Goal: Transaction & Acquisition: Book appointment/travel/reservation

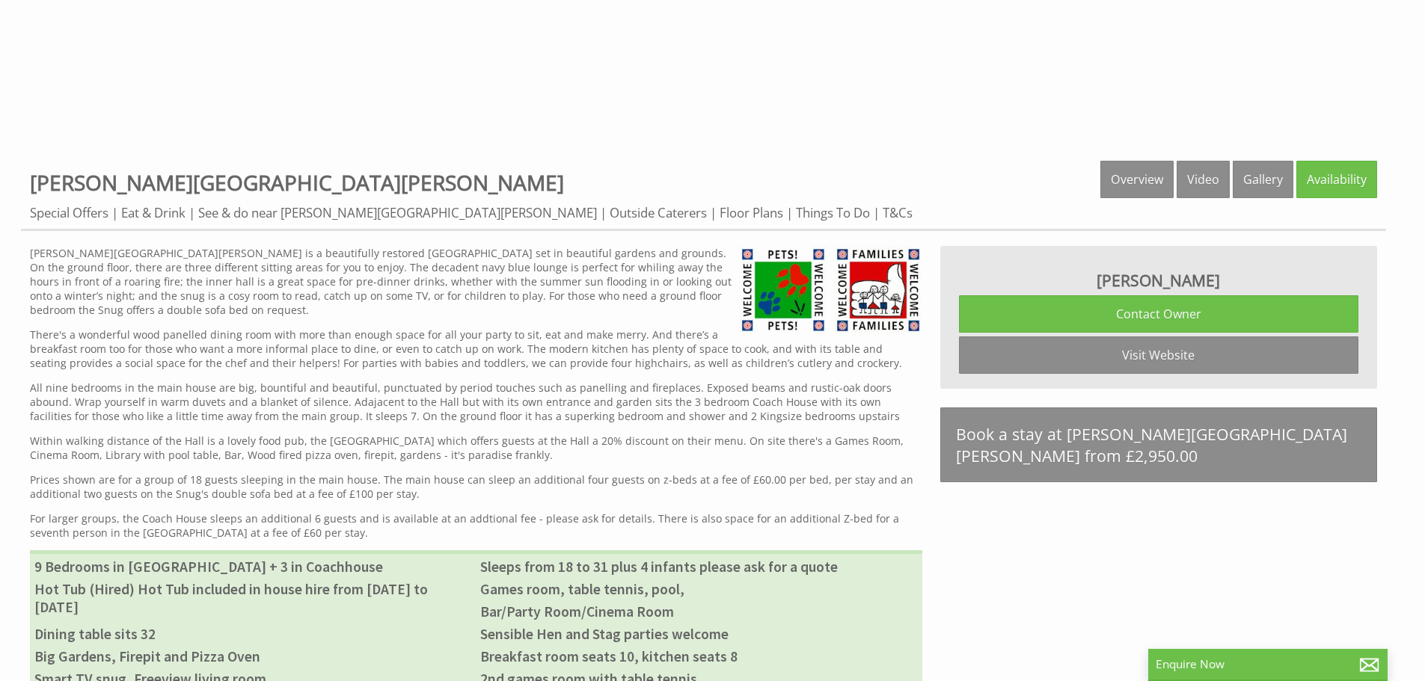
scroll to position [598, 0]
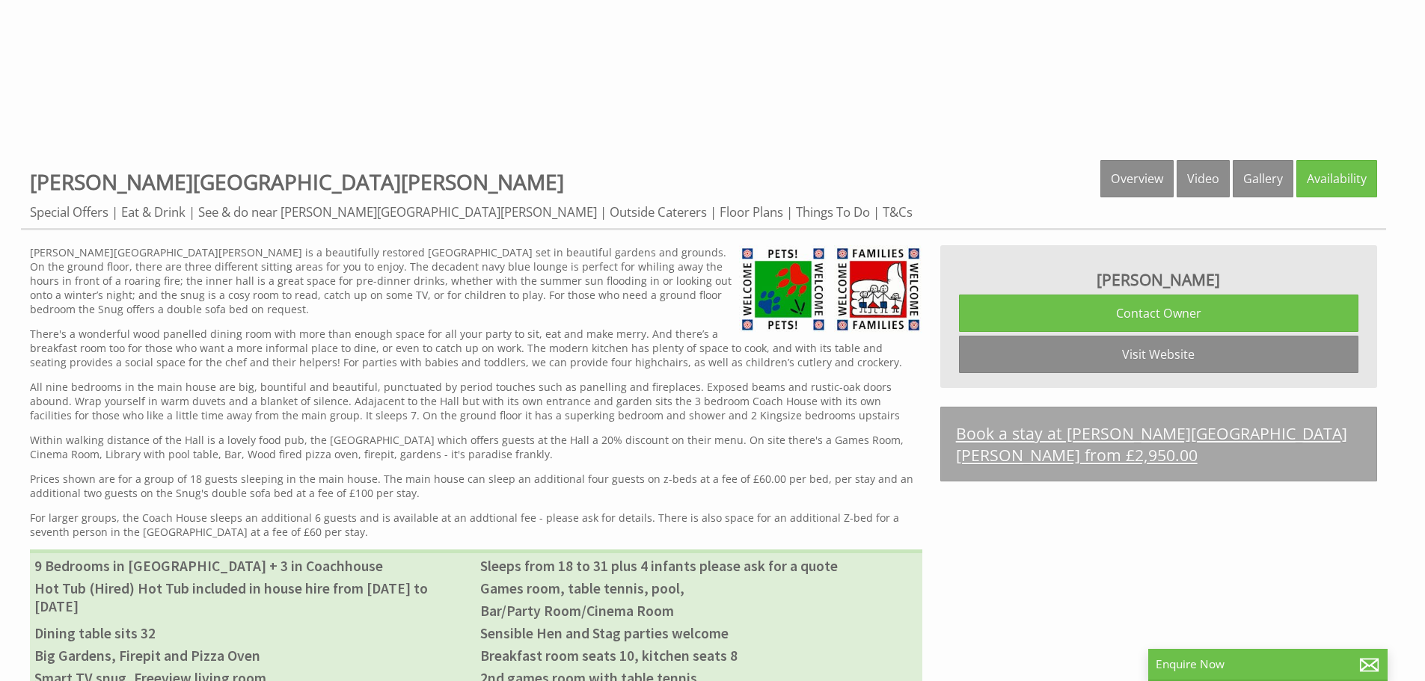
click at [1158, 435] on link "Book a stay at Bowley Hall from £2,950.00" at bounding box center [1158, 444] width 437 height 75
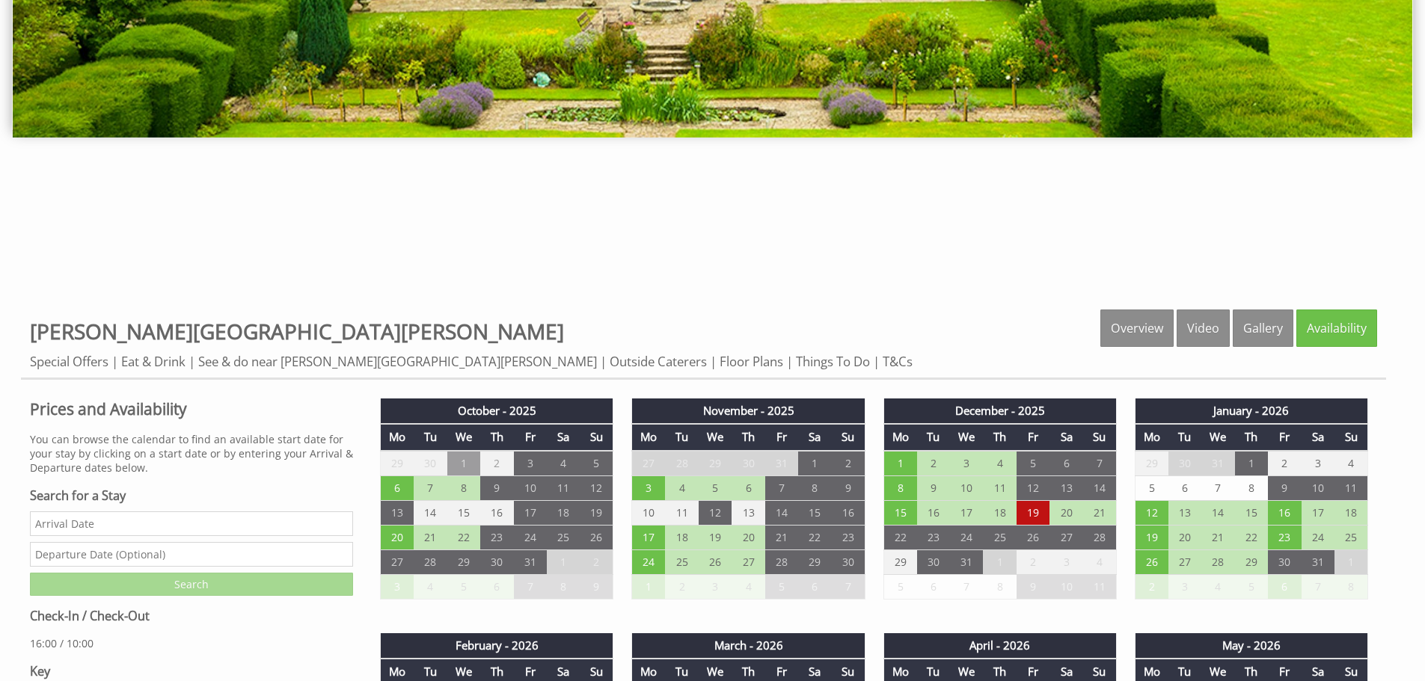
scroll to position [524, 0]
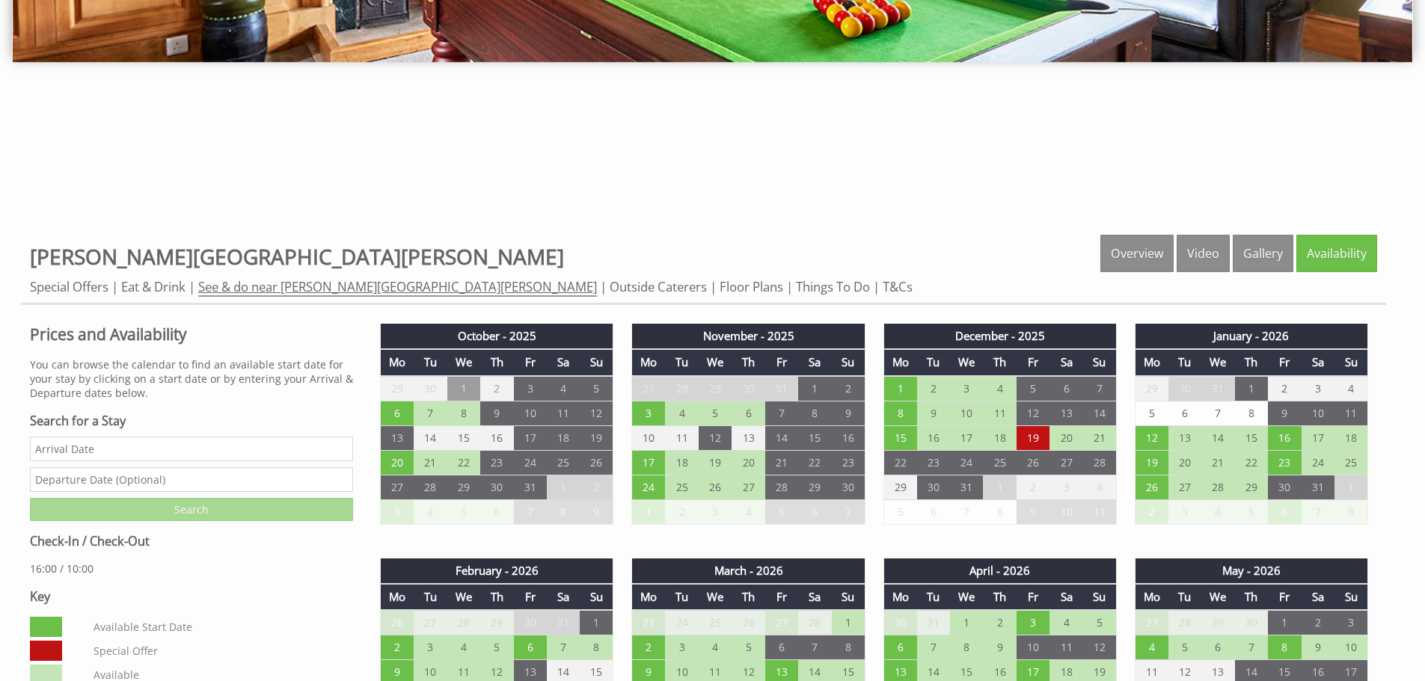
click at [270, 289] on link "See & do near [PERSON_NAME][GEOGRAPHIC_DATA][PERSON_NAME]" at bounding box center [397, 287] width 399 height 19
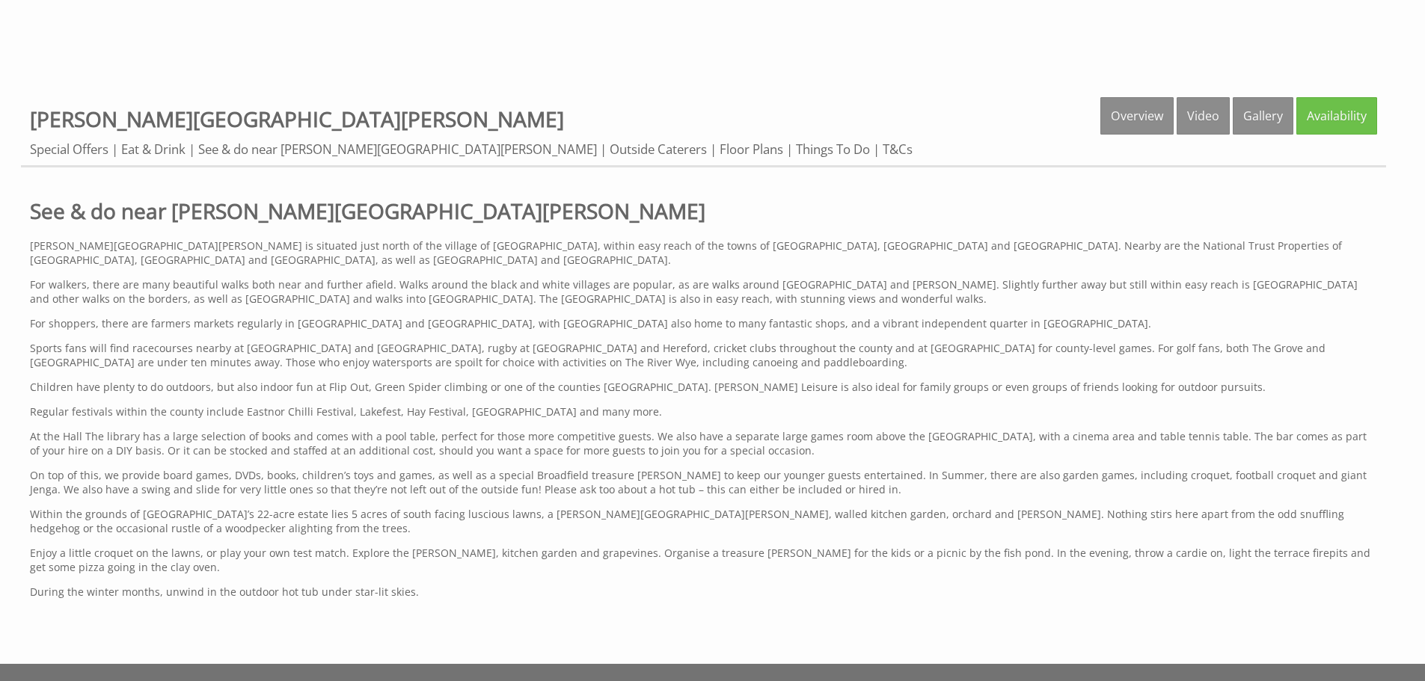
scroll to position [673, 0]
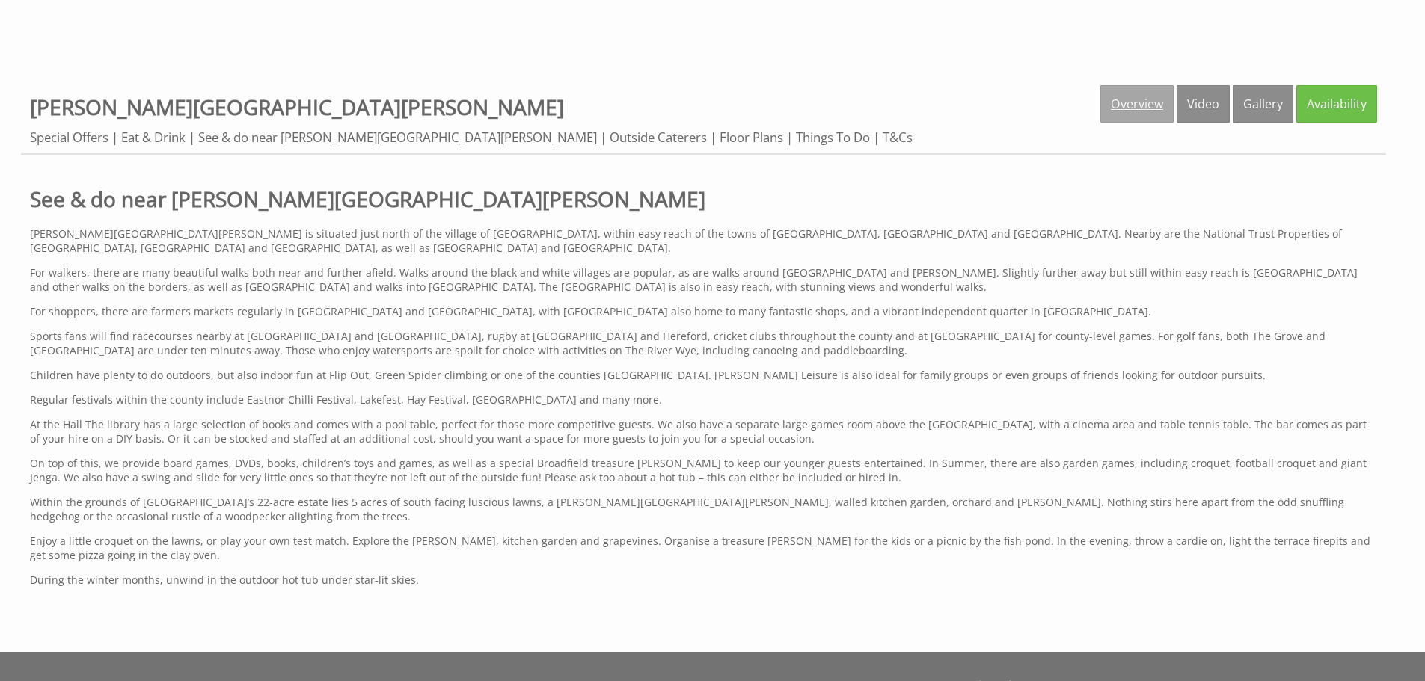
click at [1132, 99] on link "Overview" at bounding box center [1136, 103] width 73 height 37
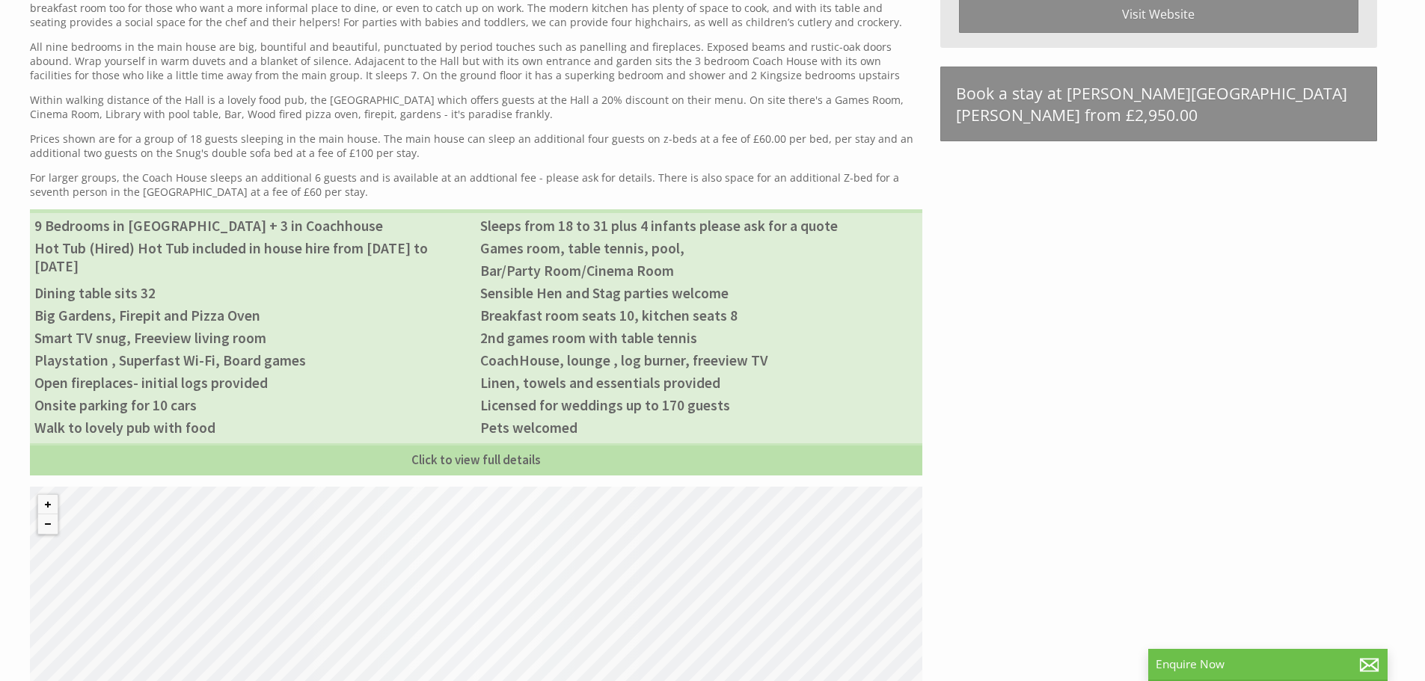
scroll to position [972, 0]
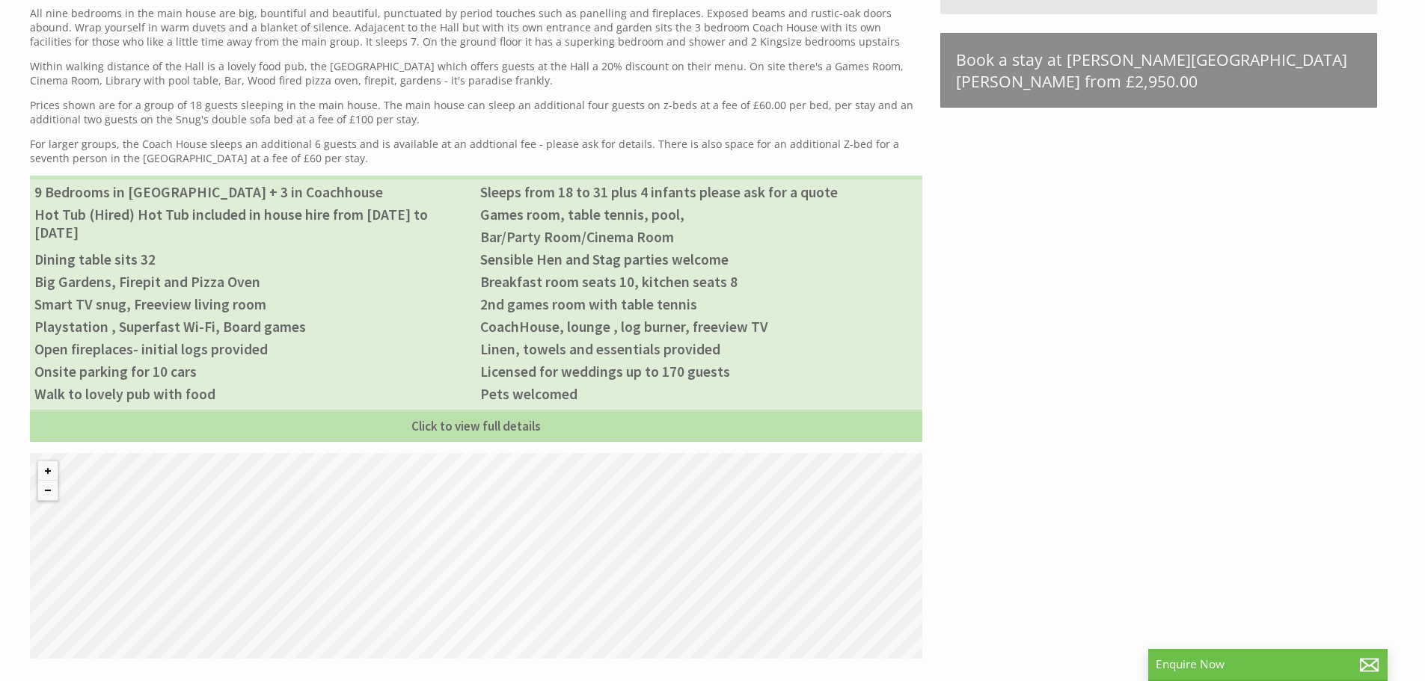
click at [473, 559] on div "© MapTiler © OpenStreetMap contributors" at bounding box center [476, 556] width 892 height 206
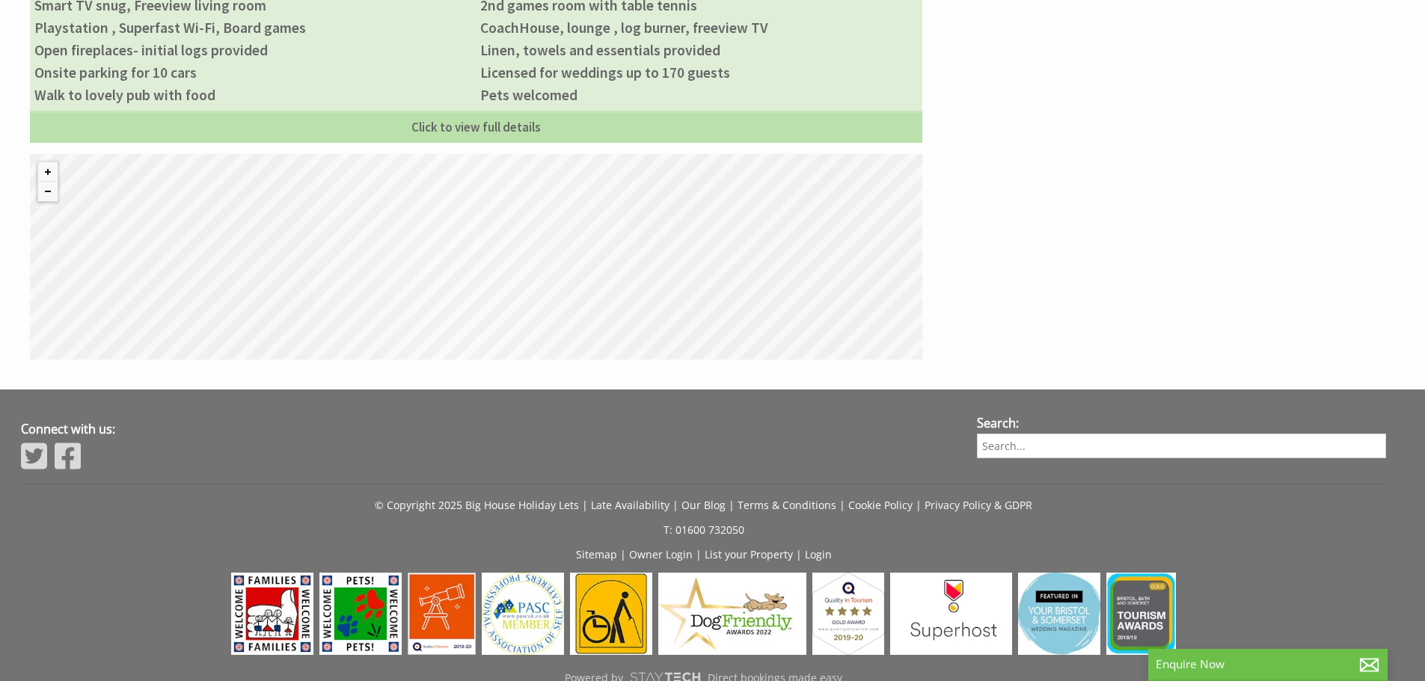
click at [568, 294] on div "© MapTiler © OpenStreetMap contributors" at bounding box center [476, 257] width 892 height 206
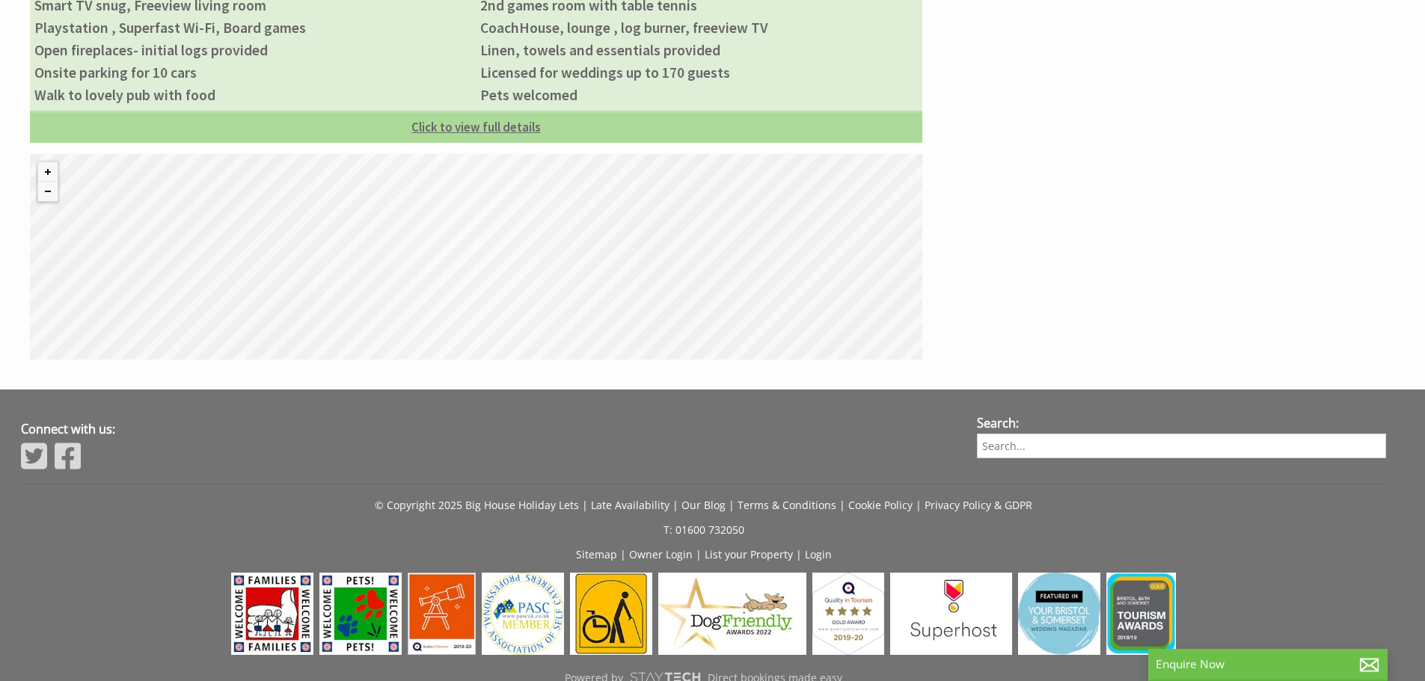
click at [498, 124] on link "Click to view full details" at bounding box center [476, 127] width 892 height 32
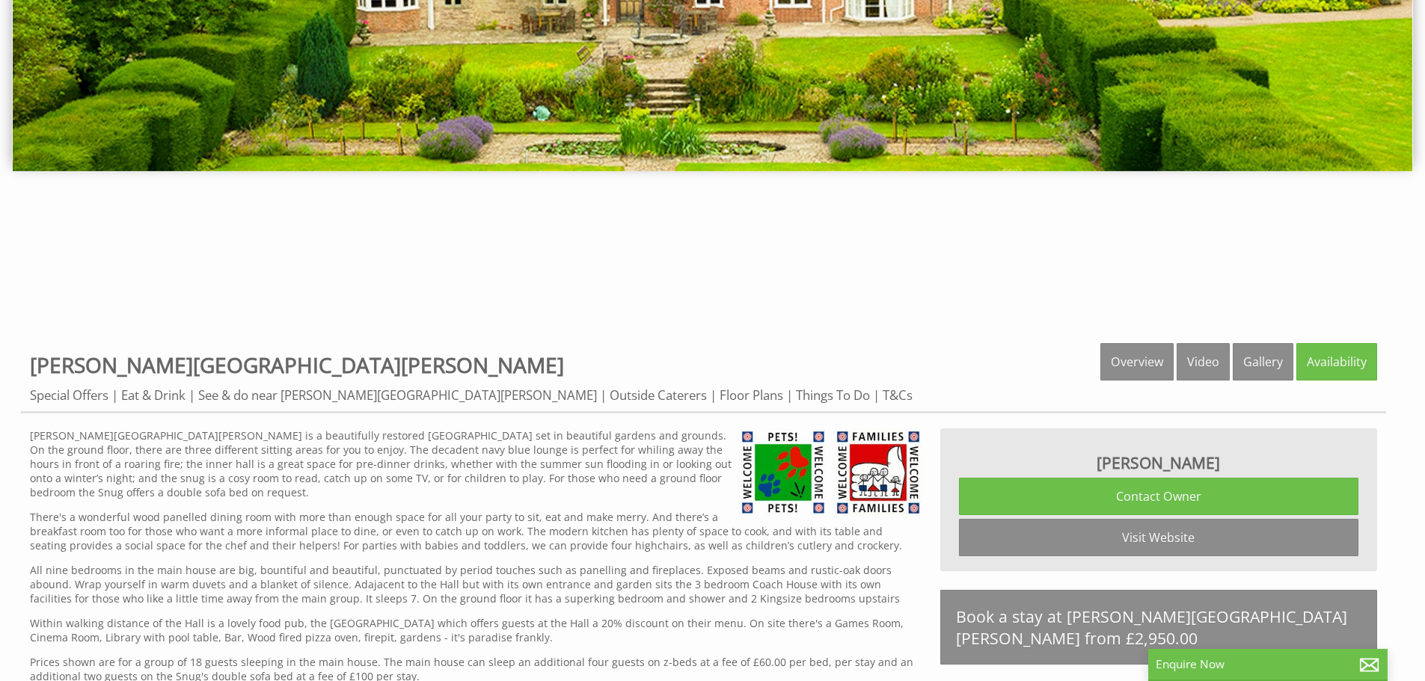
scroll to position [299, 0]
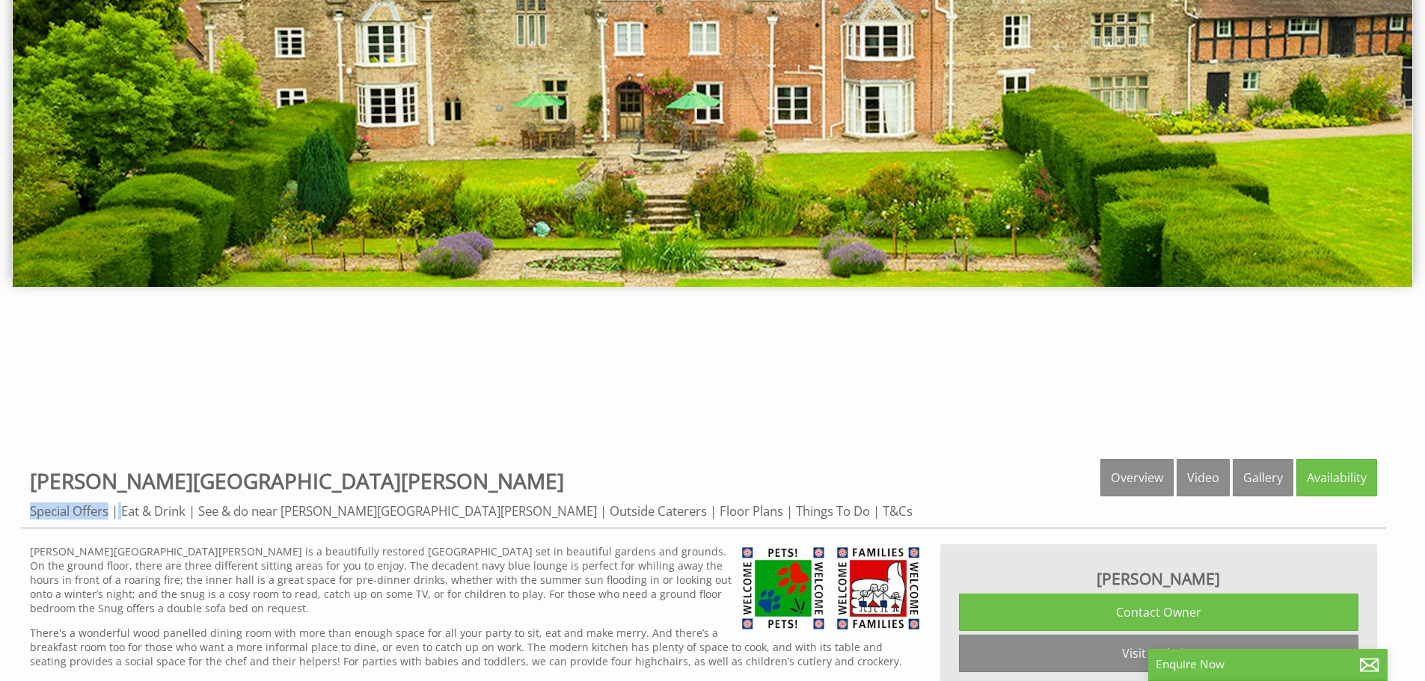
drag, startPoint x: 167, startPoint y: 480, endPoint x: 82, endPoint y: 473, distance: 85.6
click at [28, 476] on div "Properties Bowley Hall Overview Video Gallery Availability Special Offers Eat &…" at bounding box center [703, 494] width 1365 height 70
click at [108, 480] on span "[PERSON_NAME][GEOGRAPHIC_DATA][PERSON_NAME]" at bounding box center [297, 481] width 534 height 28
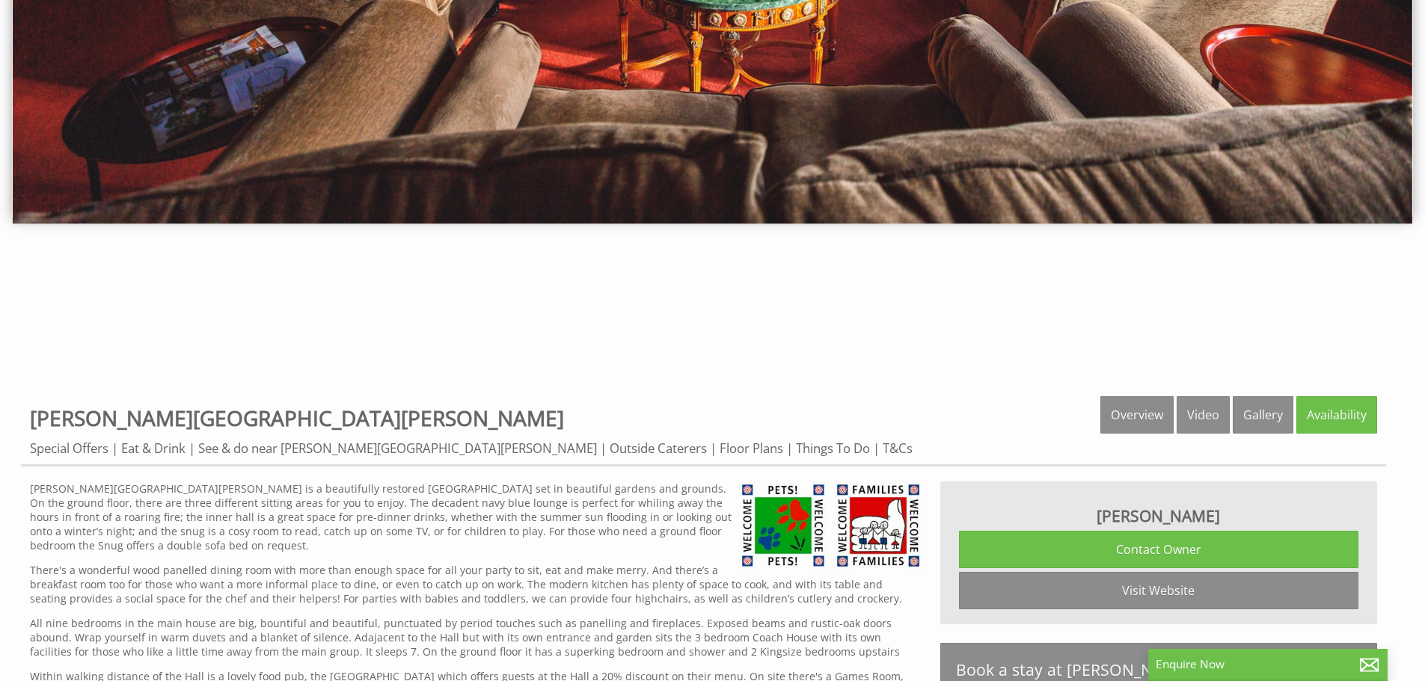
scroll to position [374, 0]
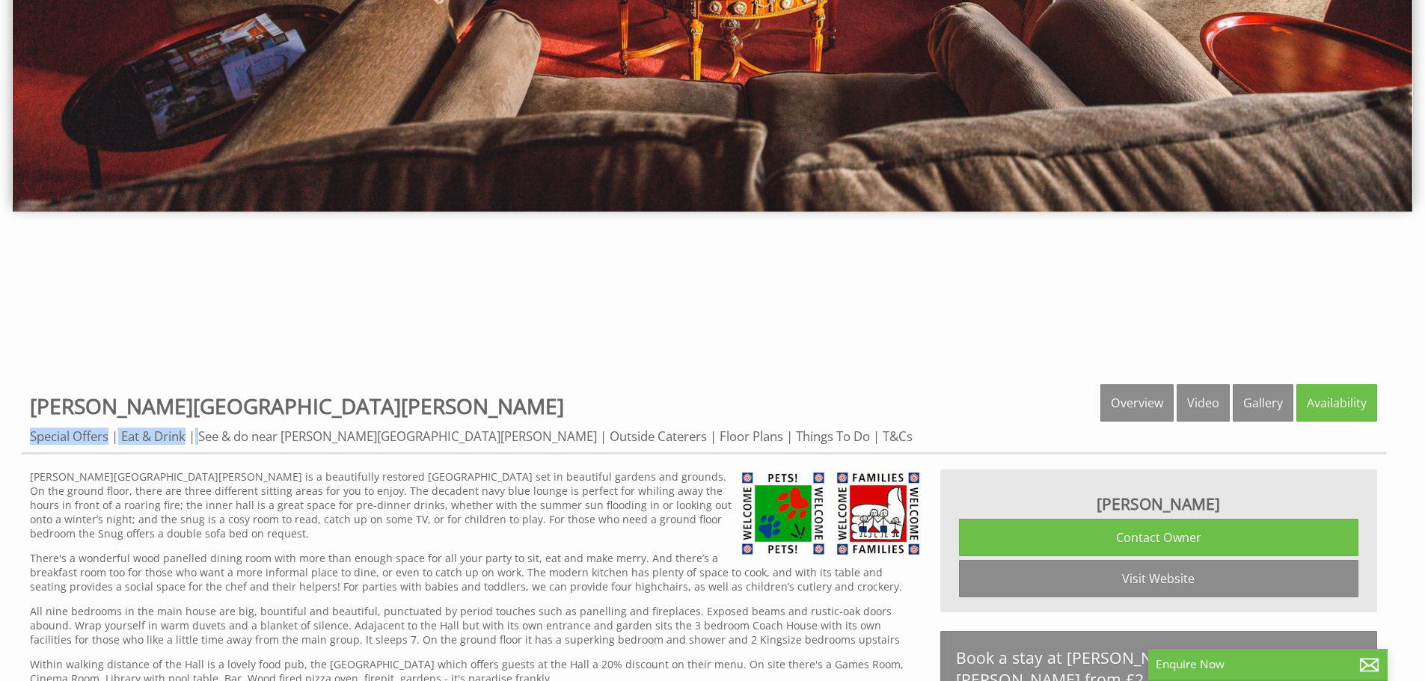
drag, startPoint x: 236, startPoint y: 405, endPoint x: 16, endPoint y: 401, distance: 219.2
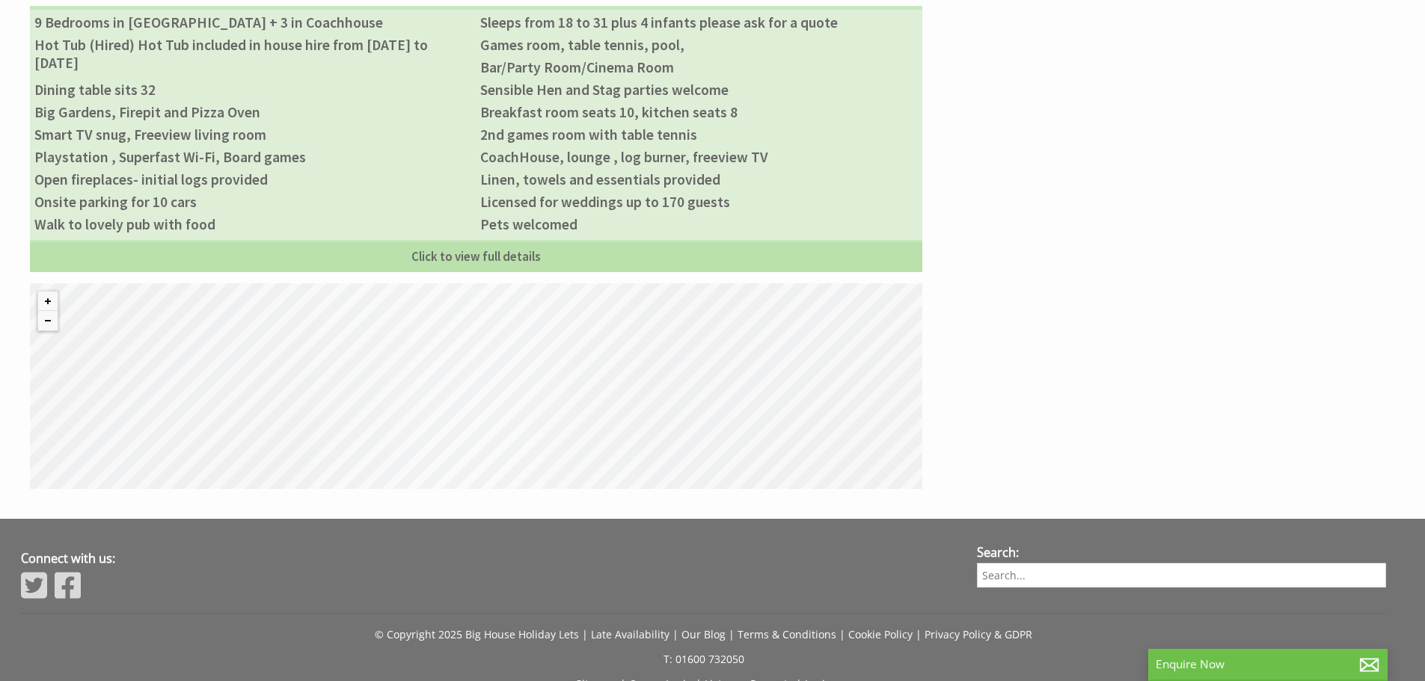
scroll to position [1331, 0]
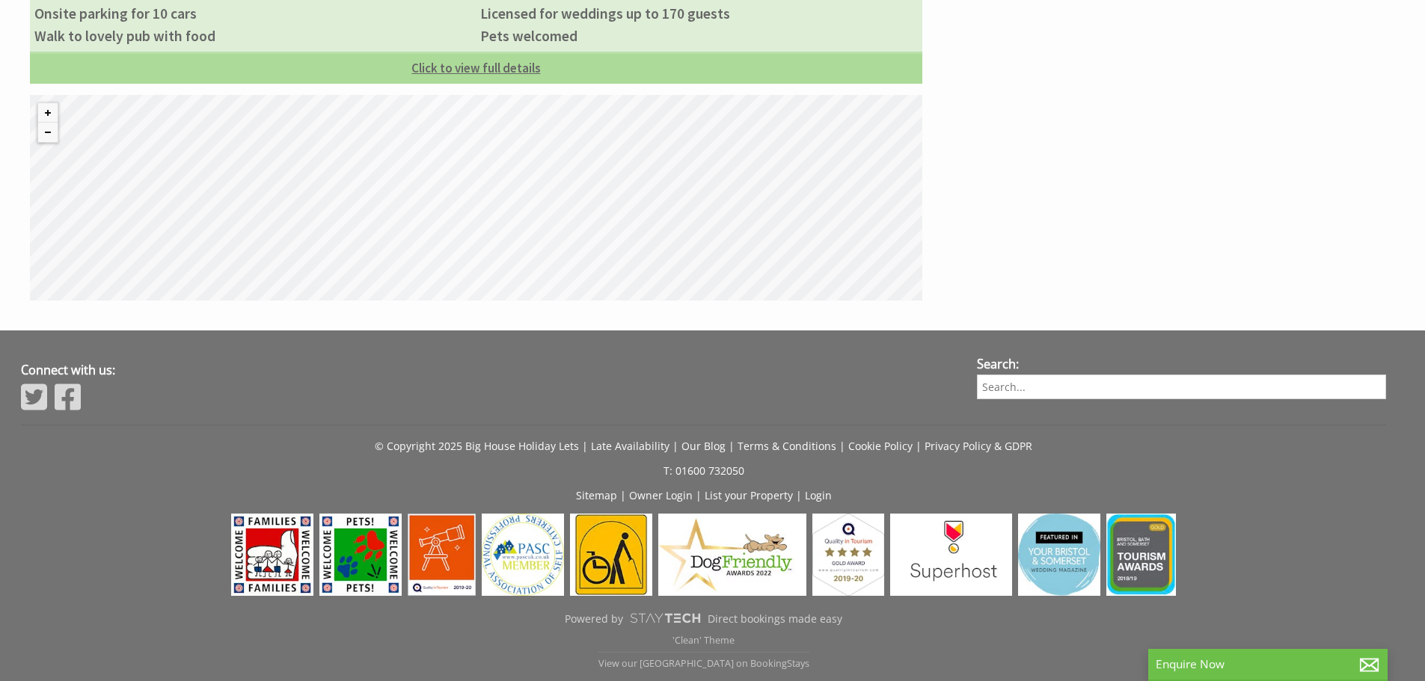
click at [448, 70] on link "Click to view full details" at bounding box center [476, 68] width 892 height 32
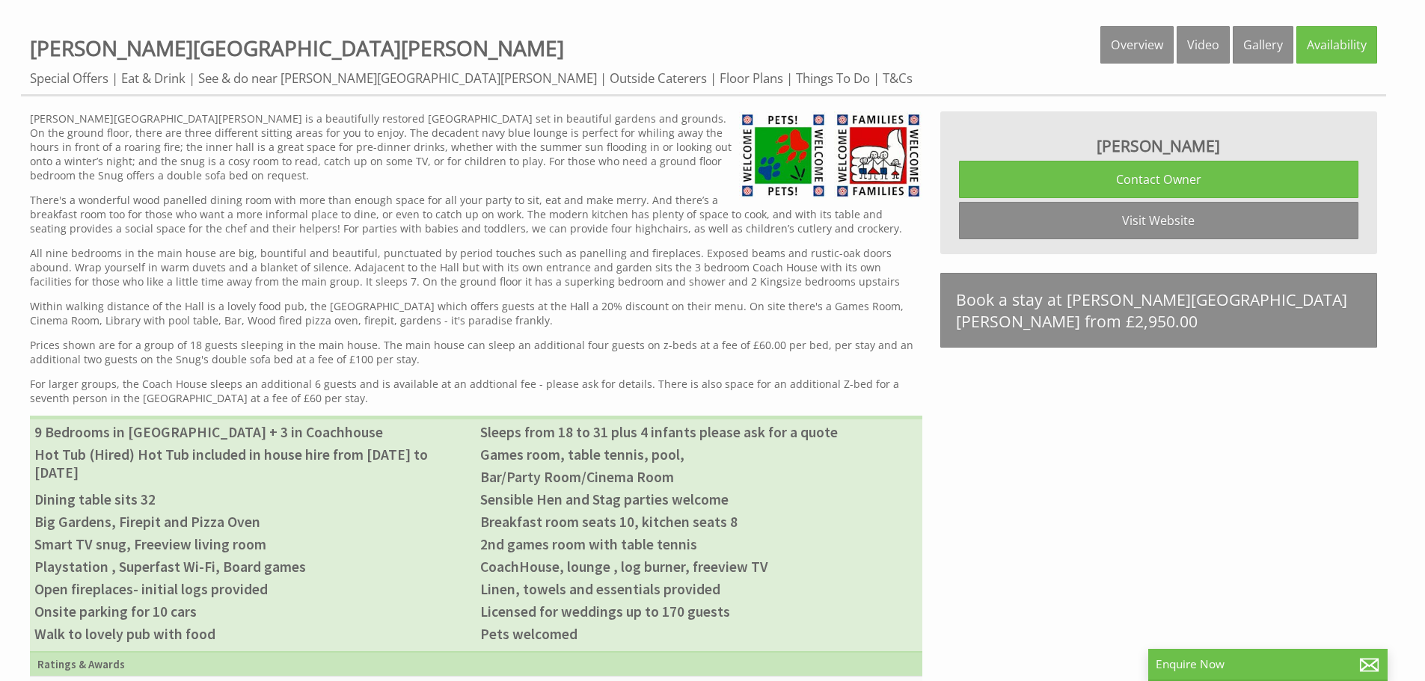
scroll to position [658, 0]
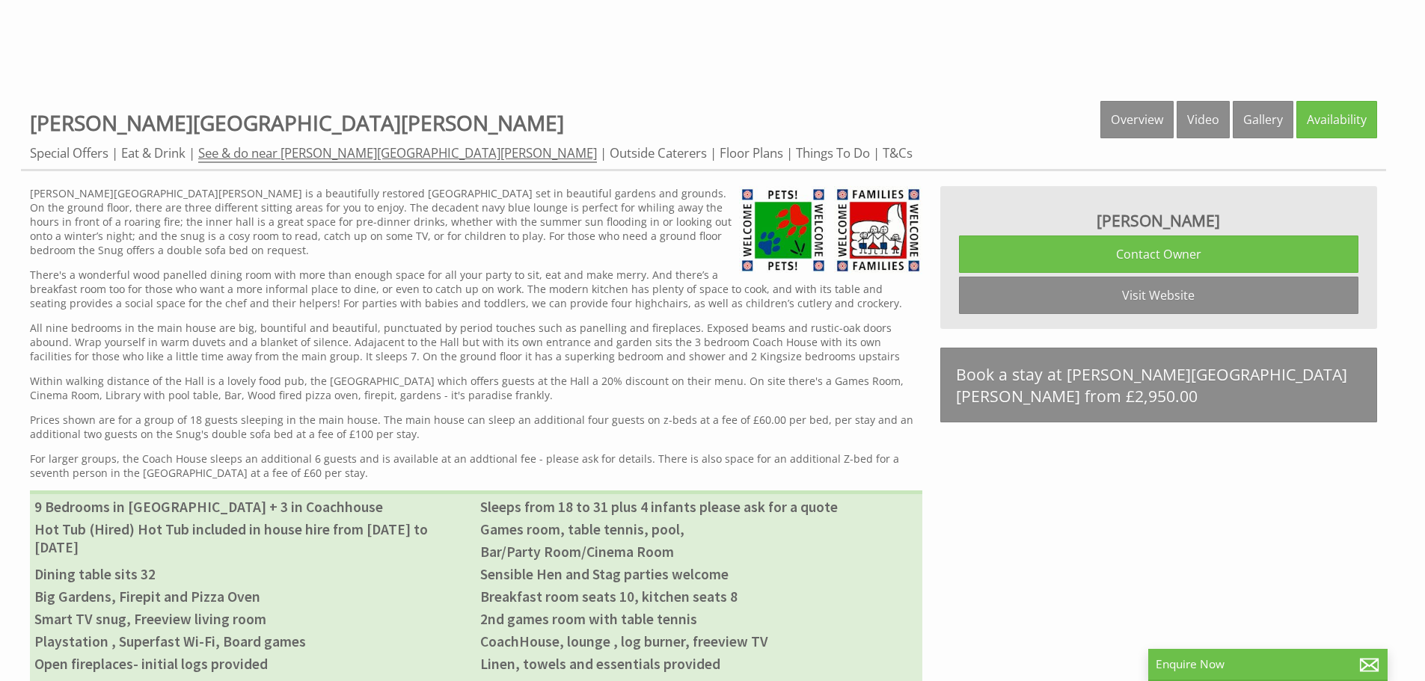
click at [340, 147] on link "See & do near [PERSON_NAME][GEOGRAPHIC_DATA][PERSON_NAME]" at bounding box center [397, 153] width 399 height 19
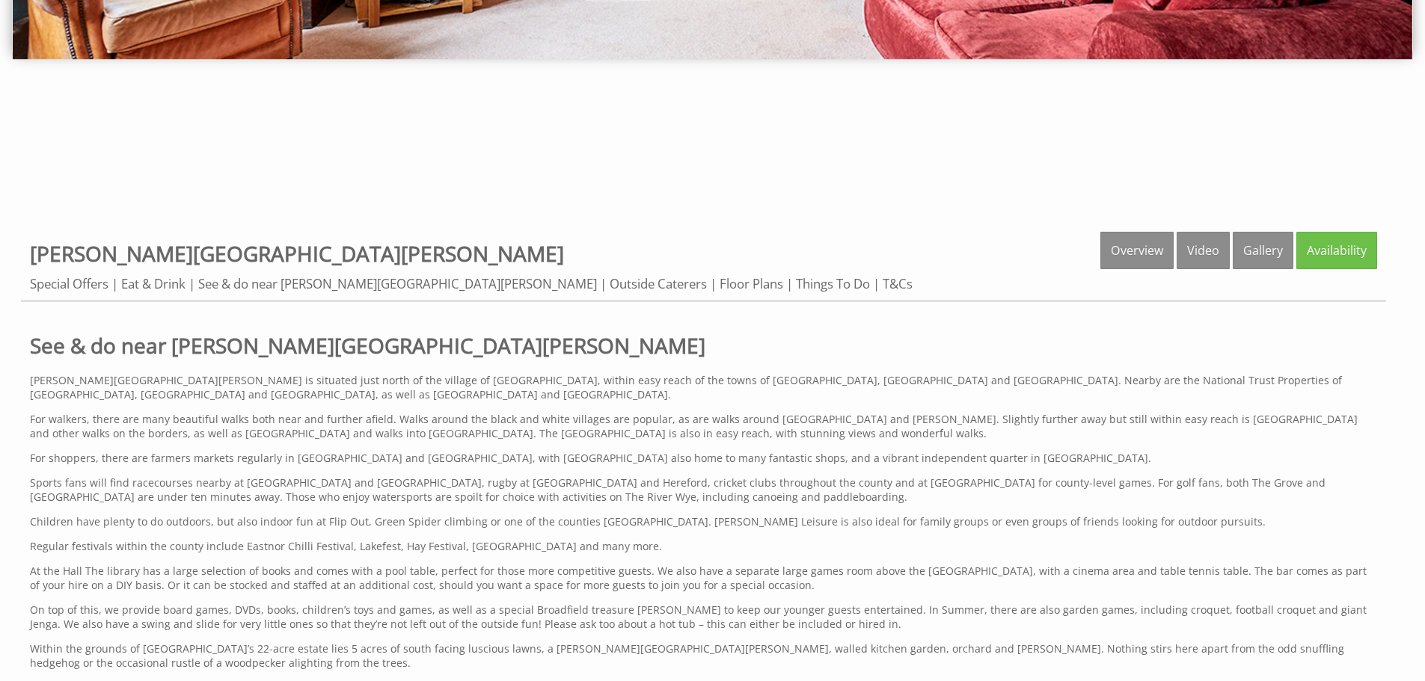
scroll to position [524, 0]
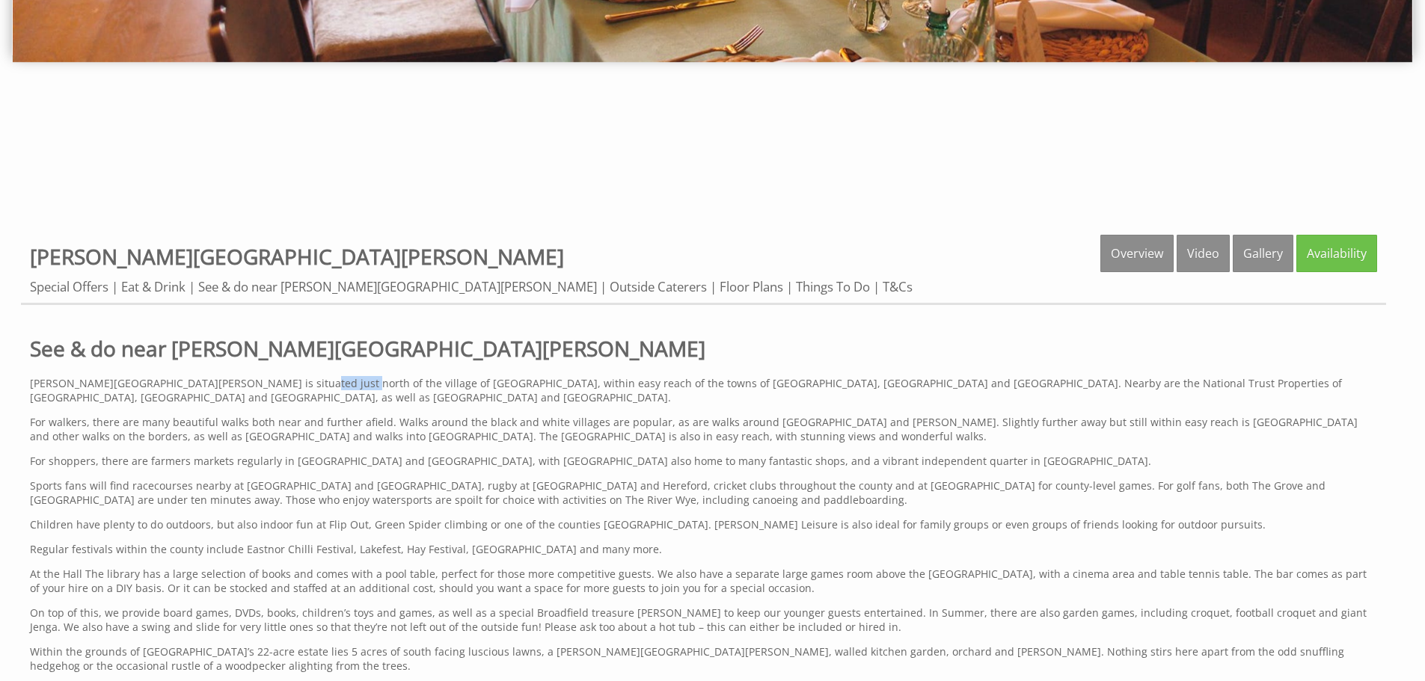
drag, startPoint x: 319, startPoint y: 384, endPoint x: 267, endPoint y: 382, distance: 52.4
click at [267, 382] on p "[PERSON_NAME][GEOGRAPHIC_DATA][PERSON_NAME] is situated just north of the villa…" at bounding box center [703, 390] width 1347 height 28
copy p "Bodenham"
